Goal: Task Accomplishment & Management: Manage account settings

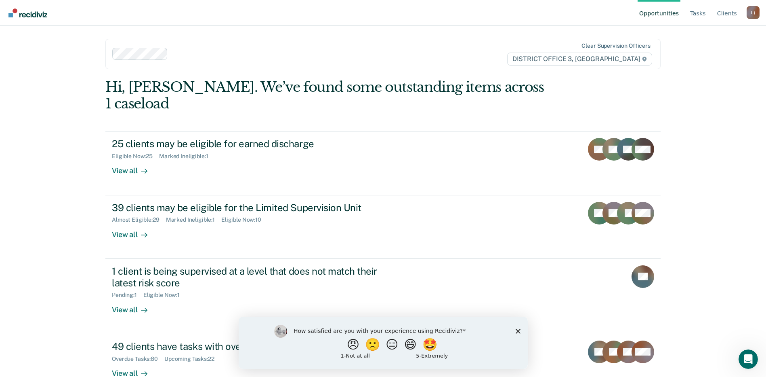
click at [517, 329] on icon "Close survey" at bounding box center [517, 330] width 5 height 5
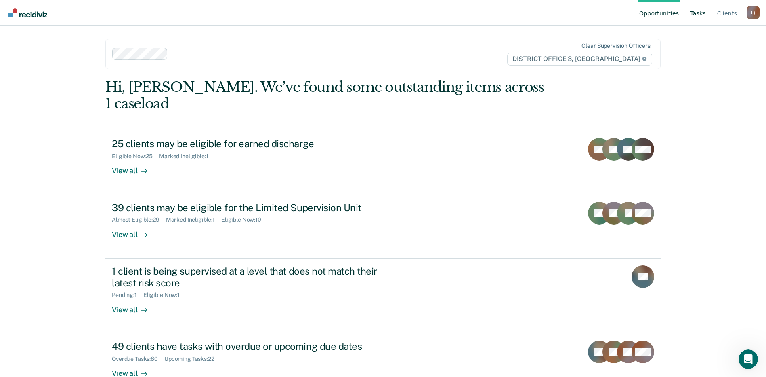
click at [702, 13] on link "Tasks" at bounding box center [698, 13] width 19 height 26
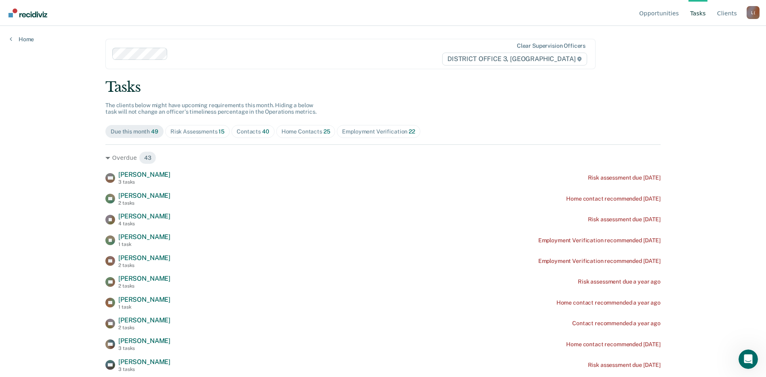
click at [252, 131] on div "Contacts 40" at bounding box center [253, 131] width 33 height 7
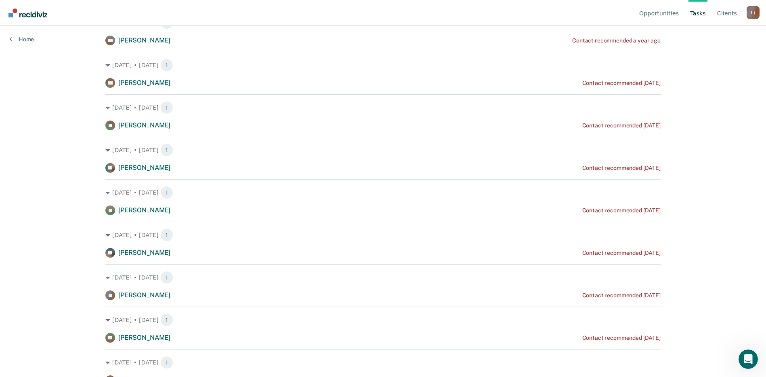
scroll to position [202, 0]
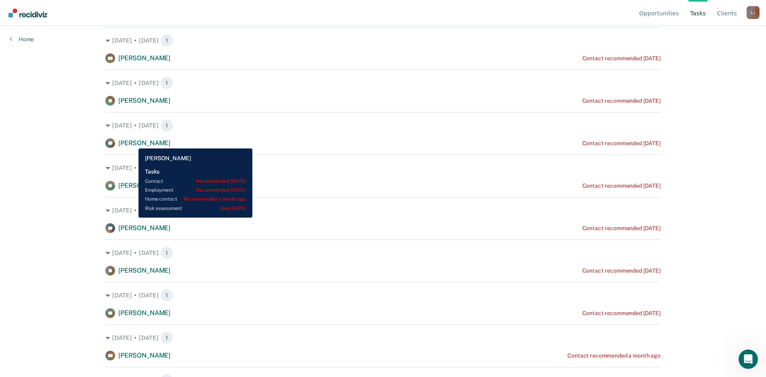
click at [133, 142] on span "[PERSON_NAME]" at bounding box center [144, 143] width 52 height 8
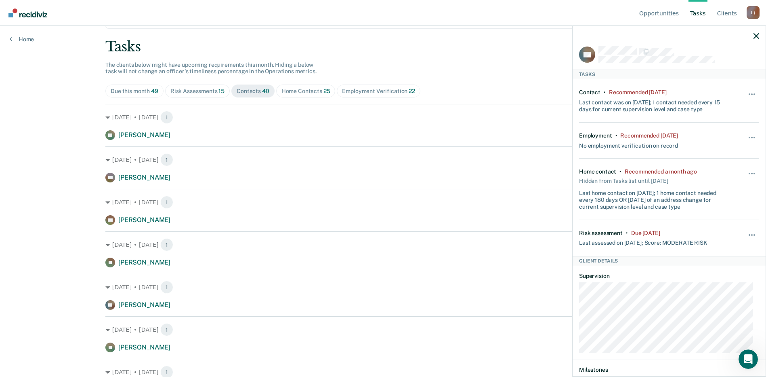
scroll to position [0, 0]
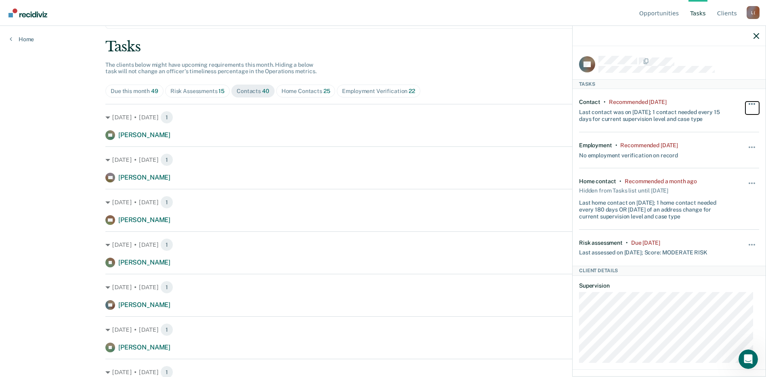
click at [751, 103] on span "button" at bounding box center [752, 104] width 2 height 2
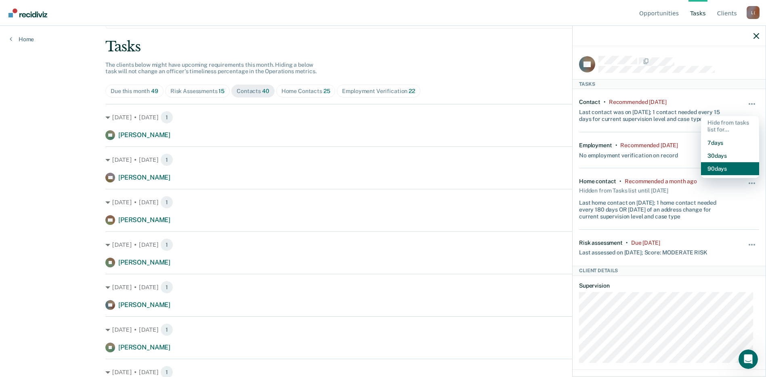
click at [710, 171] on button "90 days" at bounding box center [730, 168] width 58 height 13
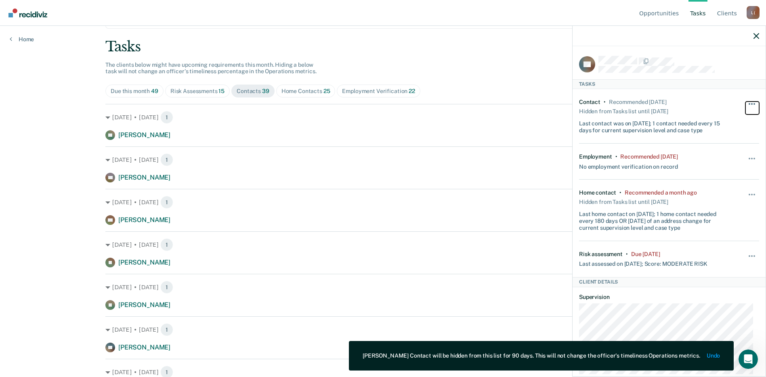
click at [751, 103] on span "button" at bounding box center [752, 104] width 2 height 2
click at [734, 150] on div "Employment • Recommended [DATE] No employment verification on record Hide from …" at bounding box center [669, 161] width 180 height 36
click at [751, 158] on span "button" at bounding box center [752, 159] width 2 height 2
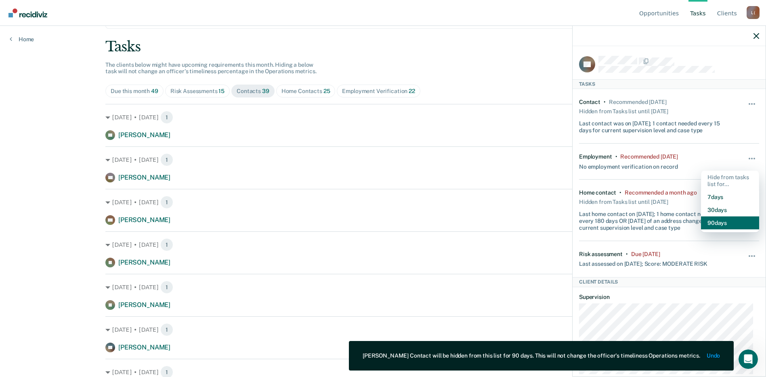
drag, startPoint x: 706, startPoint y: 222, endPoint x: 709, endPoint y: 217, distance: 5.4
click at [706, 221] on button "90 days" at bounding box center [730, 222] width 58 height 13
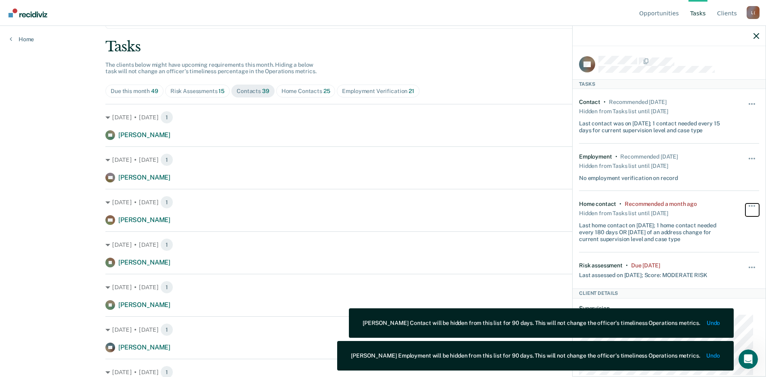
click at [746, 204] on button "button" at bounding box center [753, 209] width 14 height 13
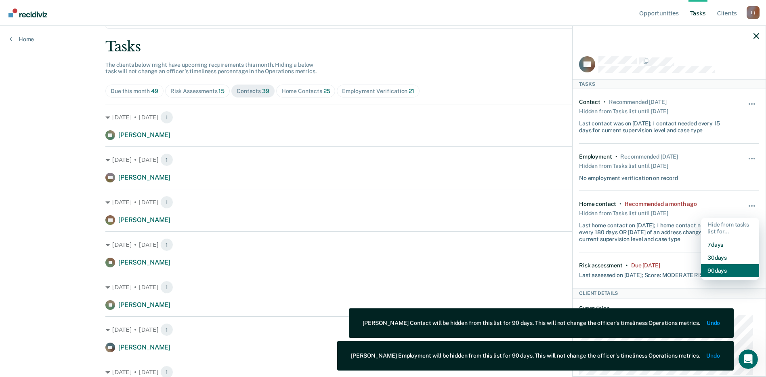
click at [719, 268] on button "90 days" at bounding box center [730, 270] width 58 height 13
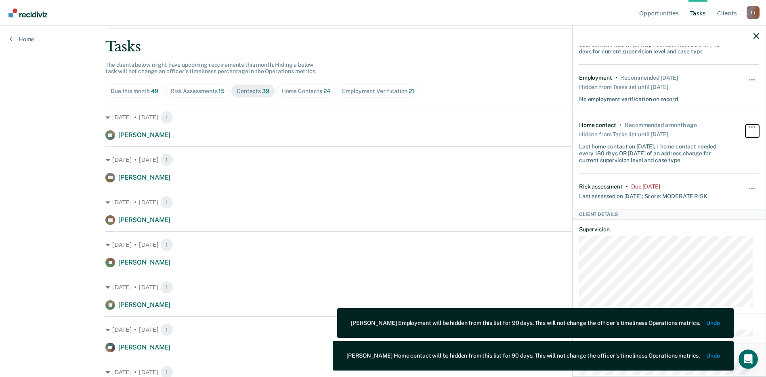
scroll to position [81, 0]
click at [754, 185] on span "button" at bounding box center [755, 186] width 2 height 2
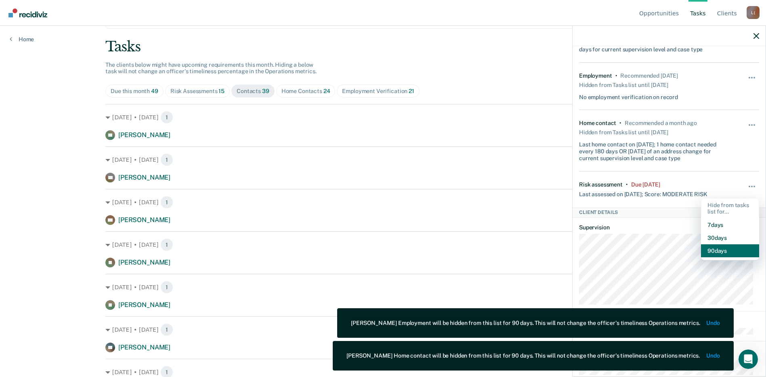
click at [719, 248] on button "90 days" at bounding box center [730, 250] width 58 height 13
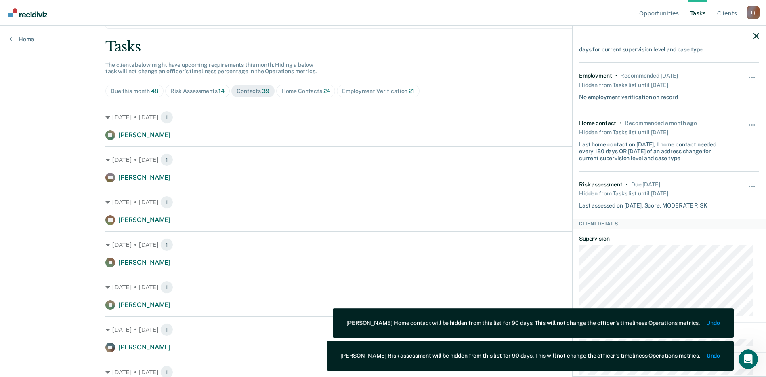
click at [753, 37] on div at bounding box center [669, 36] width 193 height 20
click at [758, 36] on icon "button" at bounding box center [757, 36] width 6 height 6
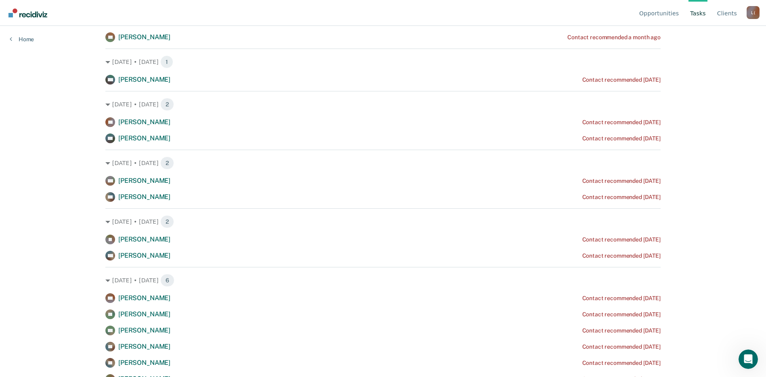
scroll to position [646, 0]
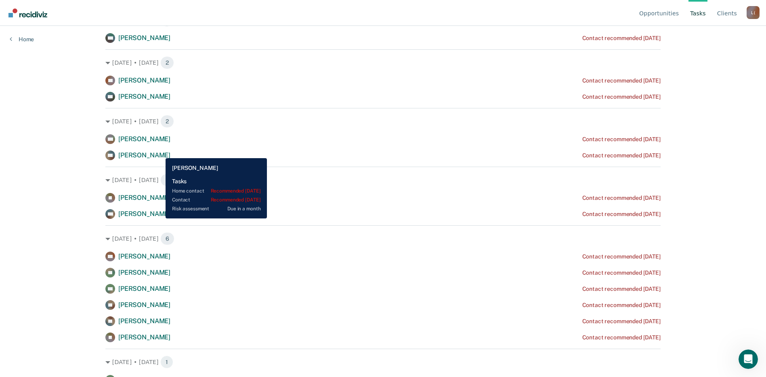
click at [160, 152] on span "[PERSON_NAME]" at bounding box center [144, 155] width 52 height 8
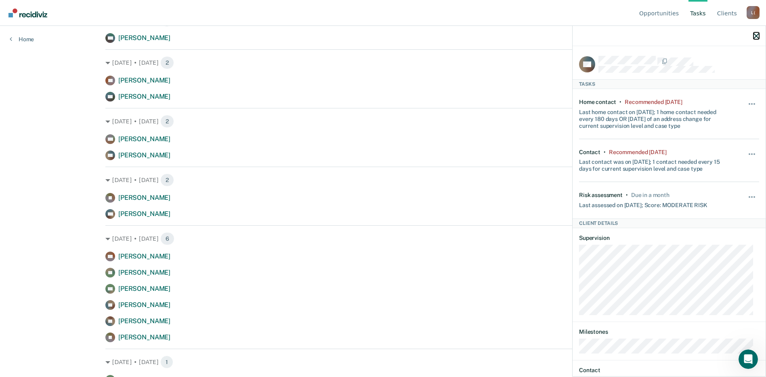
click at [755, 37] on icon "button" at bounding box center [757, 36] width 6 height 6
